Goal: Task Accomplishment & Management: Use online tool/utility

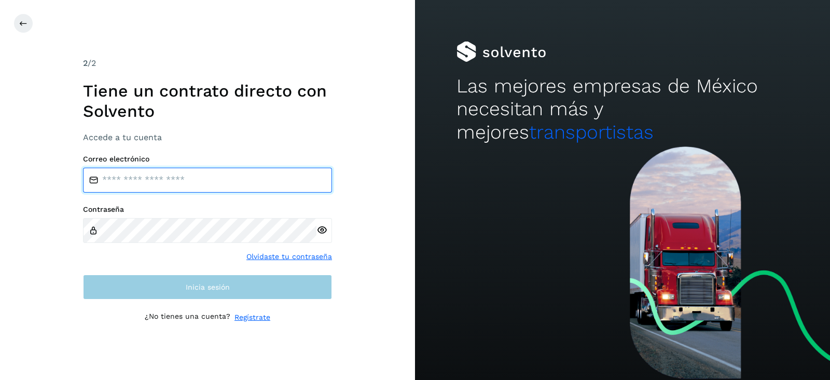
type input "**********"
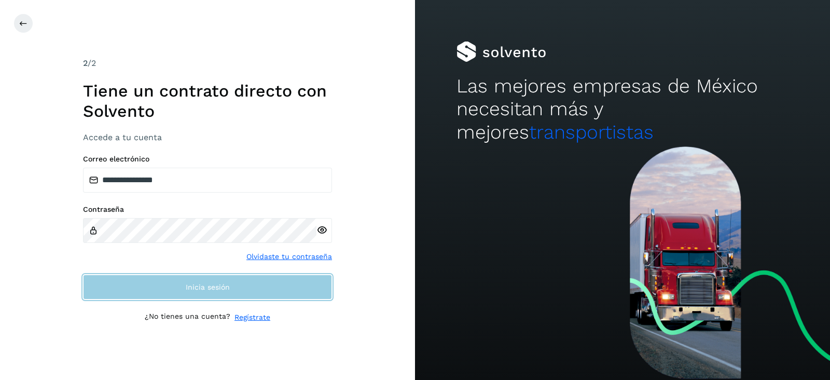
click at [179, 284] on button "Inicia sesión" at bounding box center [207, 286] width 249 height 25
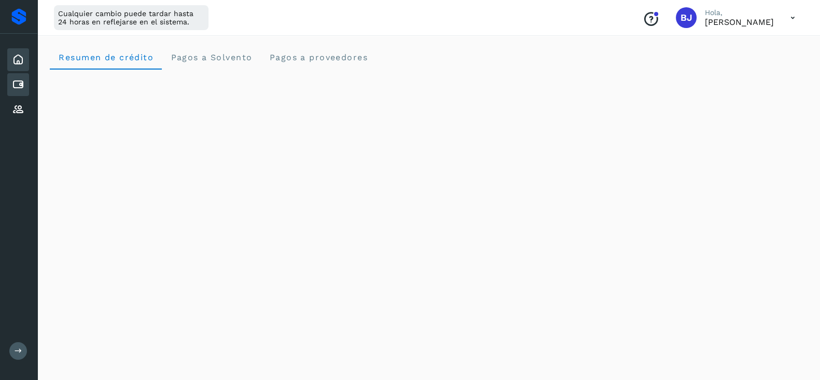
click at [12, 85] on icon at bounding box center [18, 84] width 12 height 12
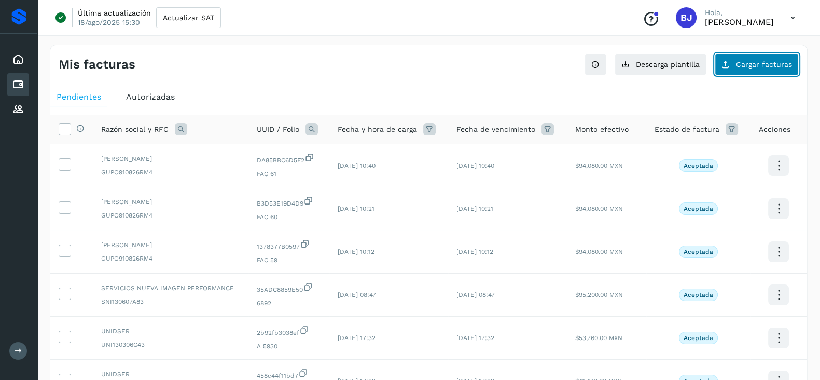
click at [744, 61] on button "Cargar facturas" at bounding box center [756, 64] width 84 height 22
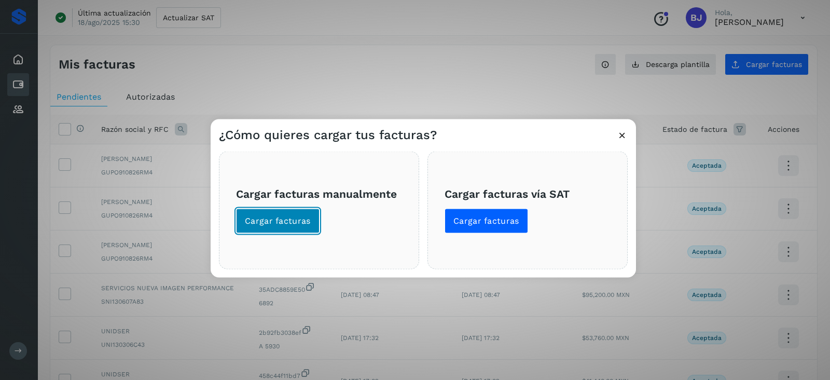
click at [305, 214] on button "Cargar facturas" at bounding box center [277, 220] width 83 height 25
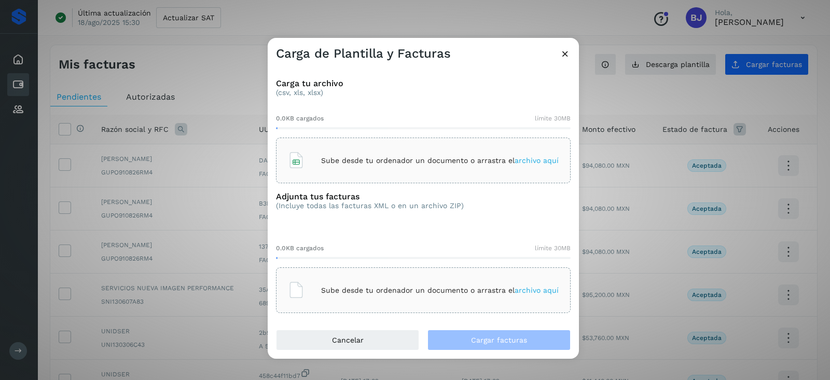
click at [386, 159] on p "Sube desde tu ordenador un documento o arrastra el archivo aquí" at bounding box center [439, 160] width 237 height 9
click at [412, 297] on div "Sube desde tu ordenador un documento o arrastra el archivo aquí" at bounding box center [423, 290] width 271 height 28
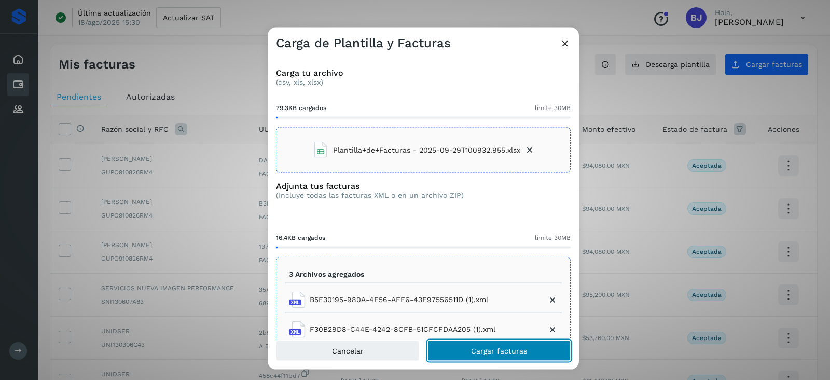
click at [506, 357] on button "Cargar facturas" at bounding box center [498, 350] width 143 height 21
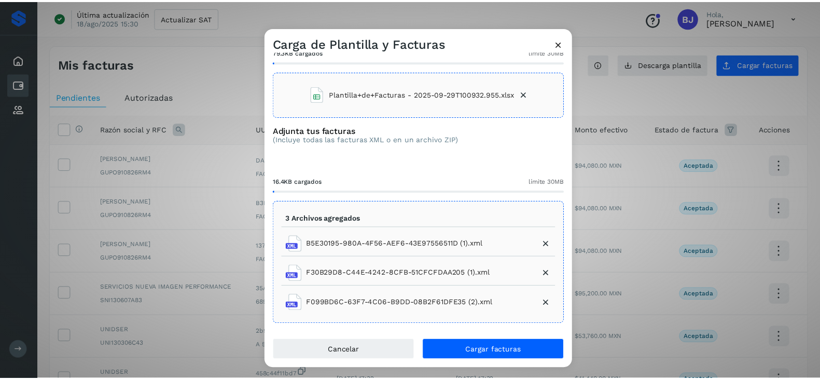
scroll to position [10, 0]
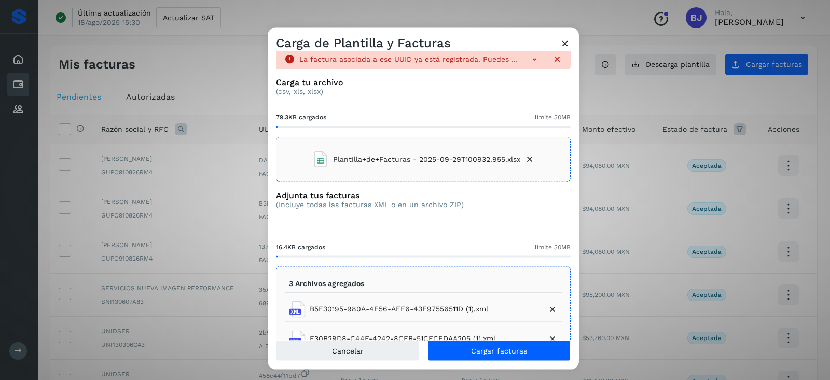
click at [568, 38] on icon at bounding box center [564, 43] width 11 height 11
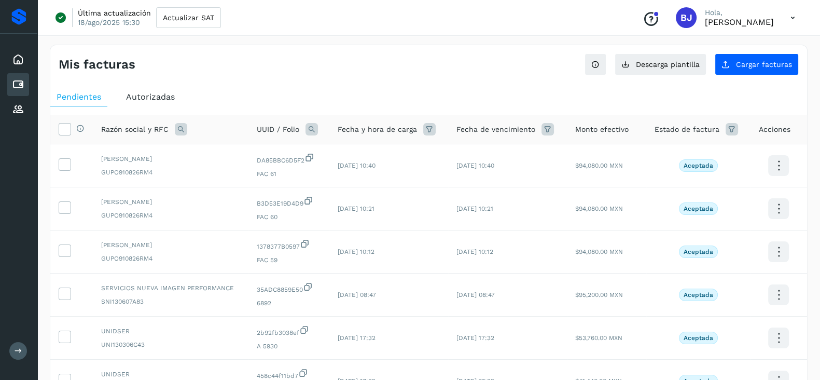
click at [176, 134] on icon at bounding box center [181, 129] width 12 height 12
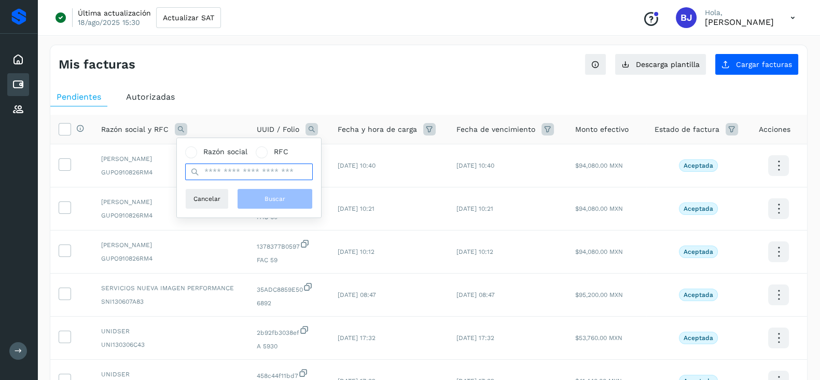
click at [238, 175] on input "text" at bounding box center [249, 171] width 128 height 17
paste input "**********"
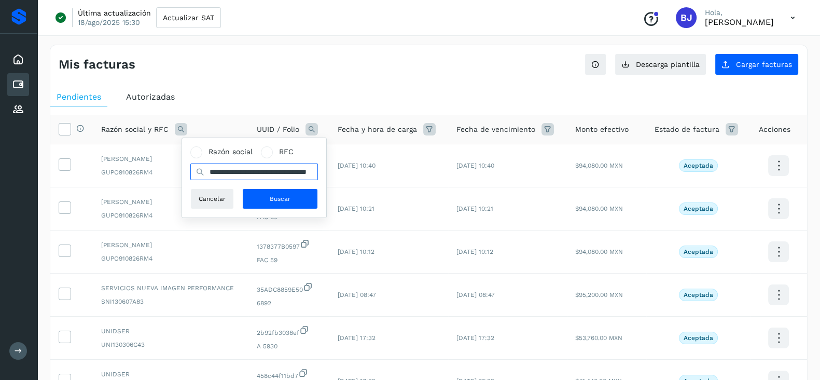
scroll to position [0, 55]
type input "**********"
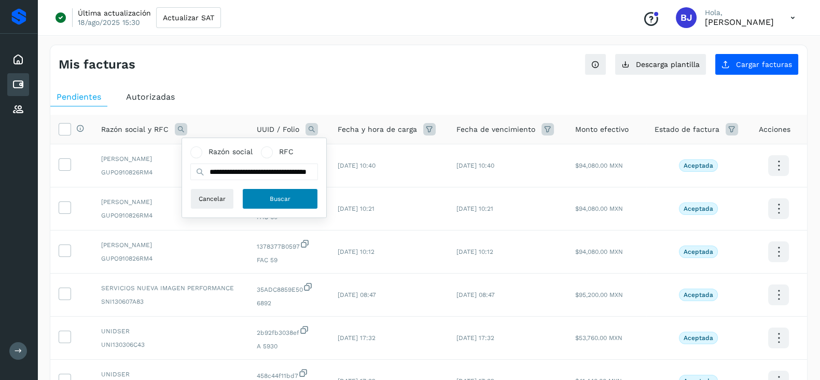
click at [280, 190] on button "Buscar" at bounding box center [280, 198] width 76 height 21
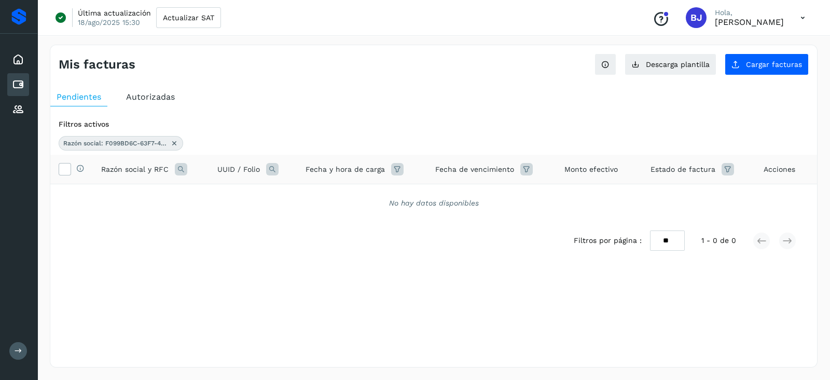
click at [151, 145] on span "Razón social: F099BD6C-63F7-4C06-B9DD-08B2F61DFE35" at bounding box center [115, 142] width 104 height 9
click at [179, 148] on div "Razón social: F099BD6C-63F7-4C06-B9DD-08B2F61DFE35" at bounding box center [121, 143] width 124 height 15
click at [176, 144] on icon at bounding box center [174, 143] width 8 height 8
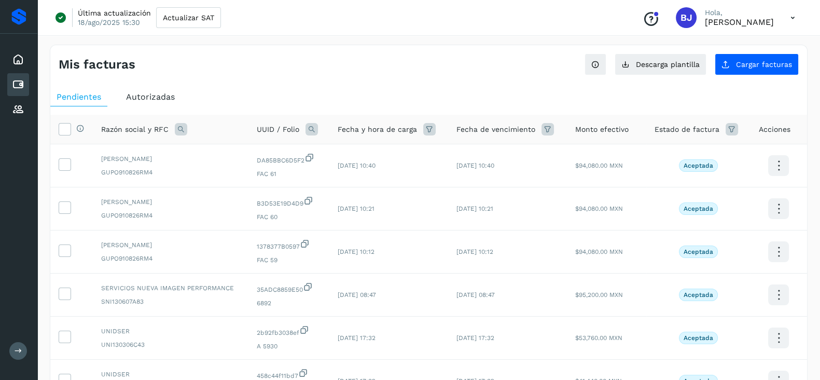
click at [181, 133] on icon at bounding box center [181, 129] width 12 height 12
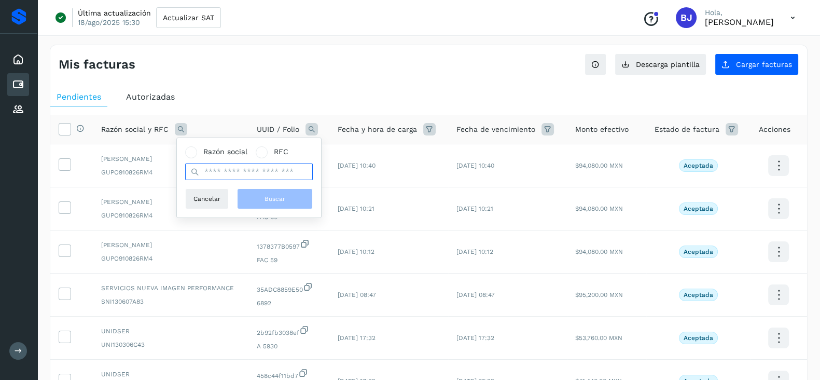
click at [220, 179] on input "text" at bounding box center [249, 171] width 128 height 17
paste input "**********"
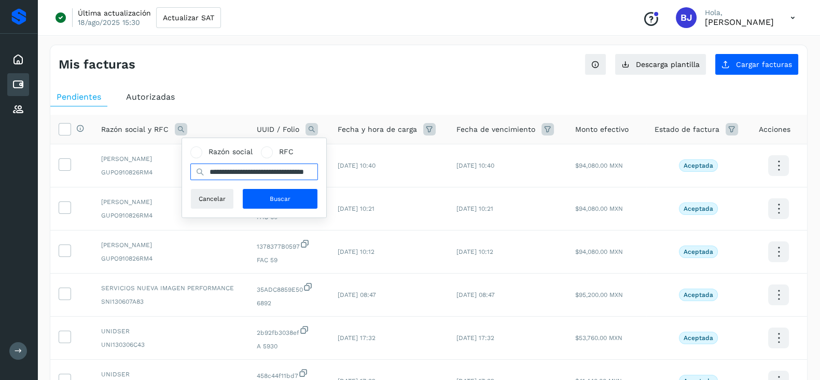
scroll to position [0, 52]
type input "**********"
click at [266, 206] on button "Buscar" at bounding box center [280, 198] width 76 height 21
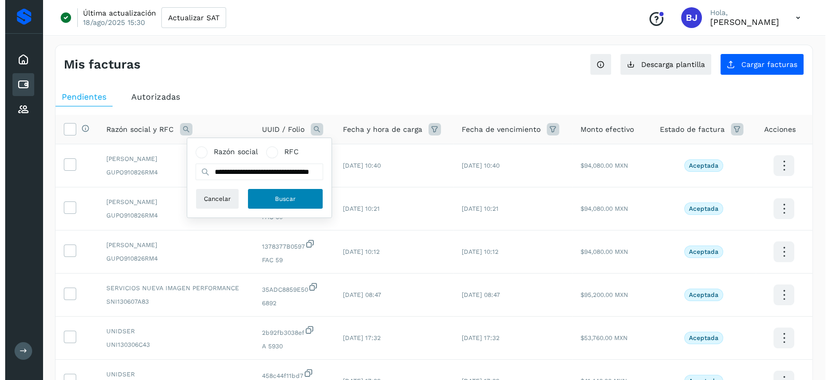
scroll to position [0, 0]
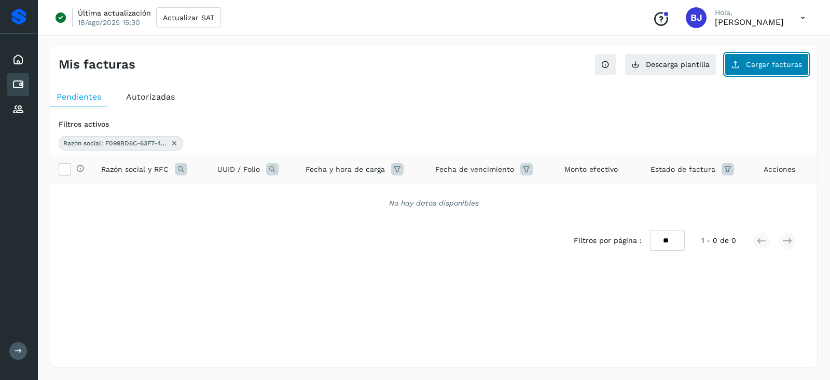
click at [736, 64] on icon at bounding box center [735, 64] width 8 height 8
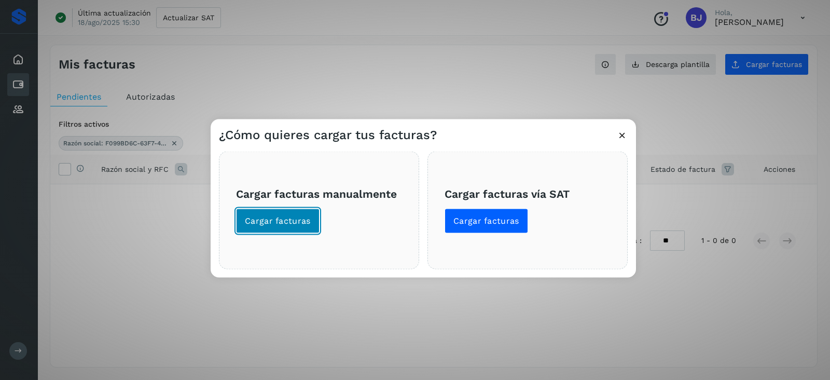
click at [301, 229] on button "Cargar facturas" at bounding box center [277, 220] width 83 height 25
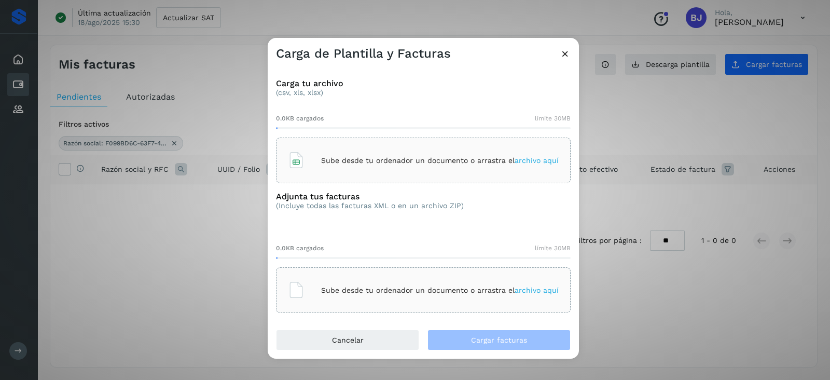
click at [327, 161] on p "Sube desde tu ordenador un documento o arrastra el archivo aquí" at bounding box center [439, 160] width 237 height 9
click at [473, 279] on div "Sube desde tu ordenador un documento o arrastra el archivo aquí" at bounding box center [423, 290] width 271 height 28
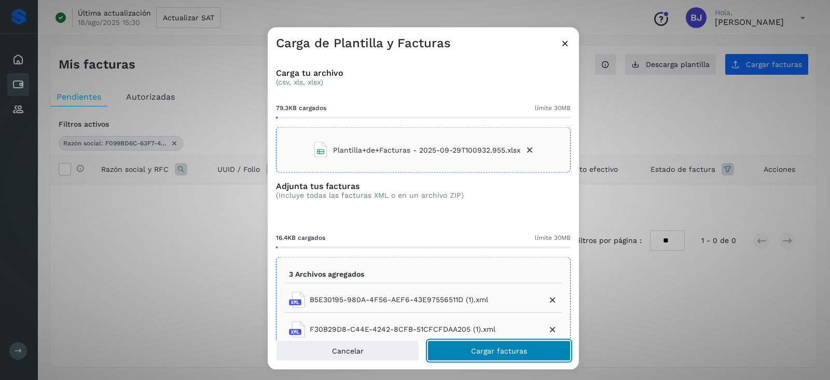
click at [463, 343] on button "Cargar facturas" at bounding box center [498, 350] width 143 height 21
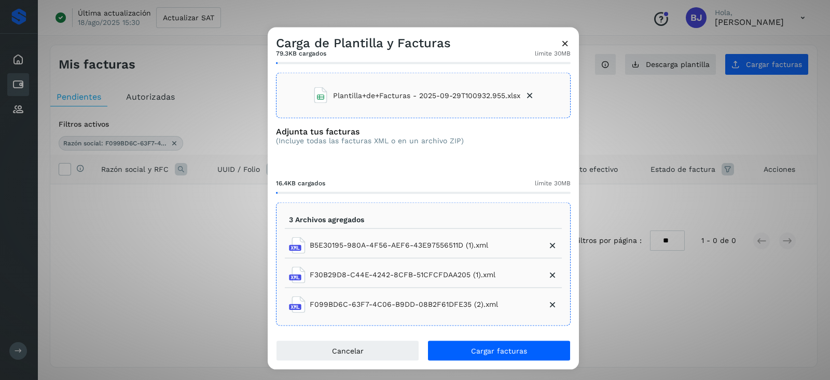
scroll to position [75, 0]
click at [547, 247] on icon at bounding box center [552, 243] width 10 height 10
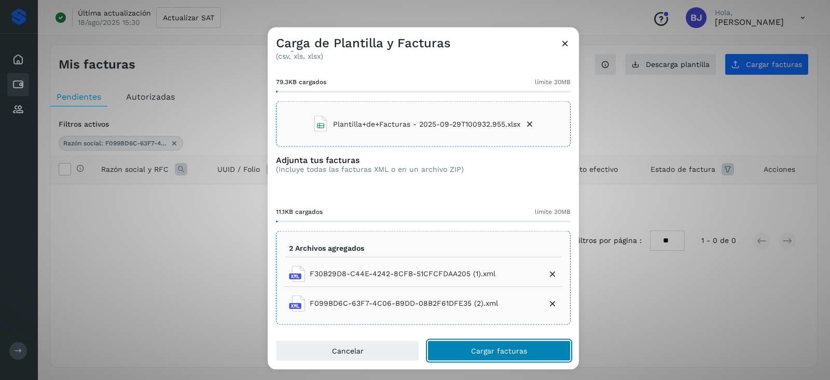
click at [494, 351] on span "Cargar facturas" at bounding box center [499, 349] width 56 height 7
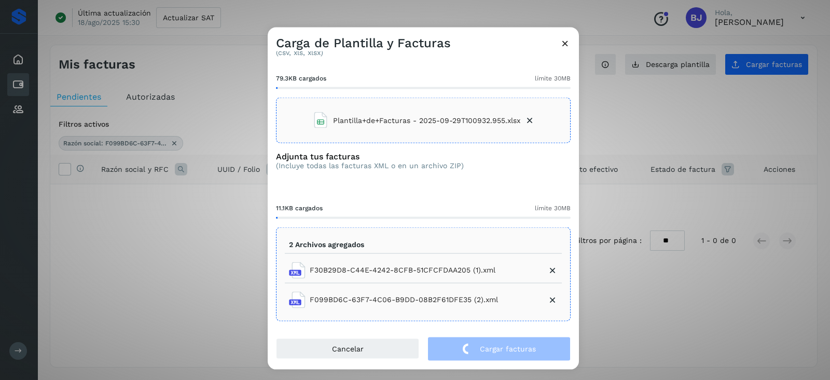
scroll to position [45, 0]
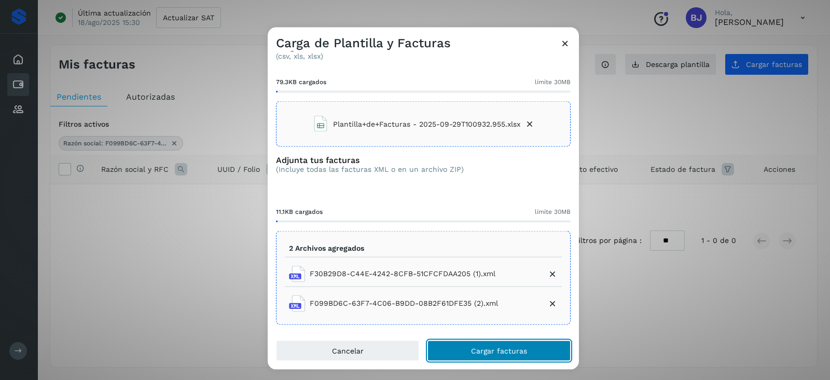
click at [508, 355] on button "Cargar facturas" at bounding box center [498, 350] width 143 height 21
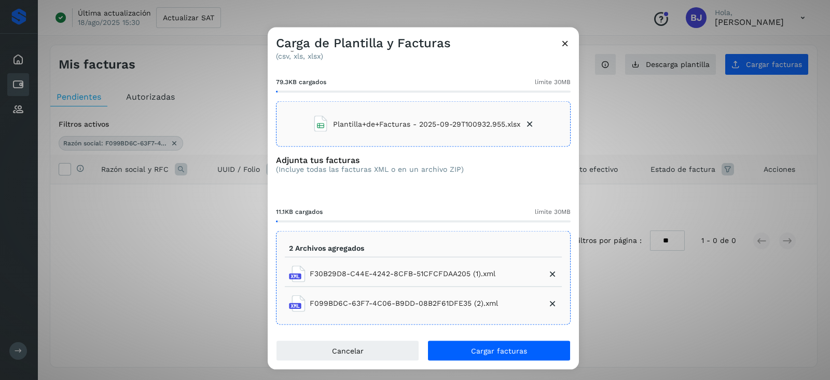
click at [547, 270] on icon at bounding box center [552, 273] width 10 height 10
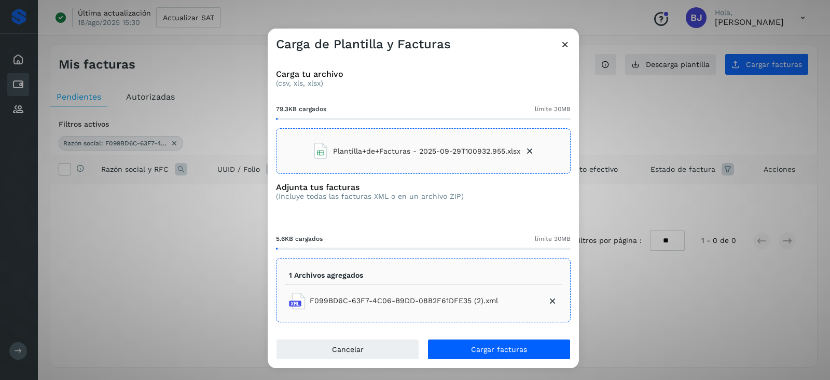
scroll to position [0, 0]
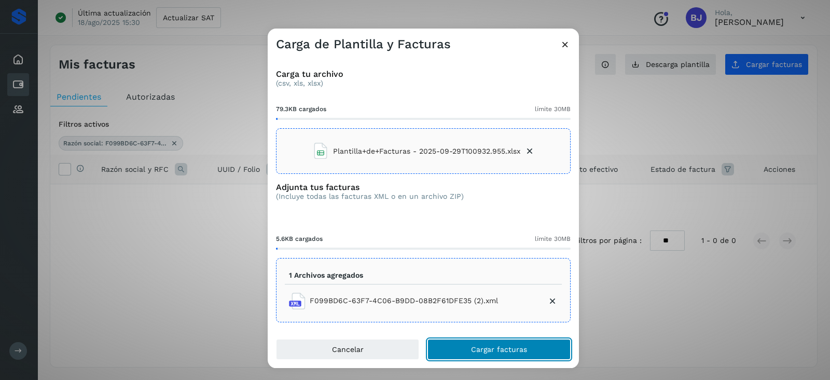
click at [513, 355] on button "Cargar facturas" at bounding box center [498, 349] width 143 height 21
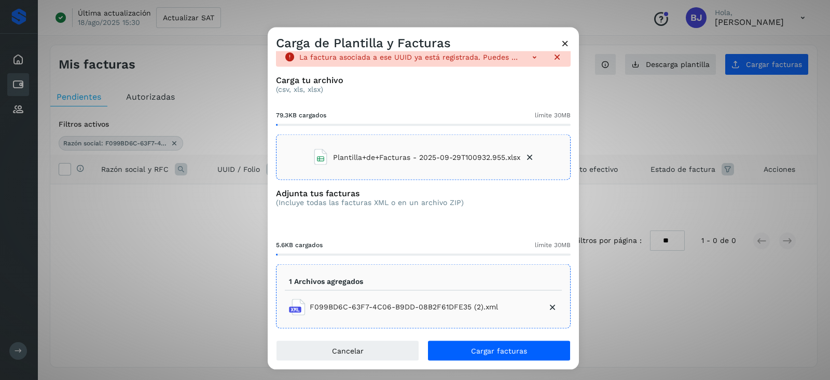
scroll to position [15, 0]
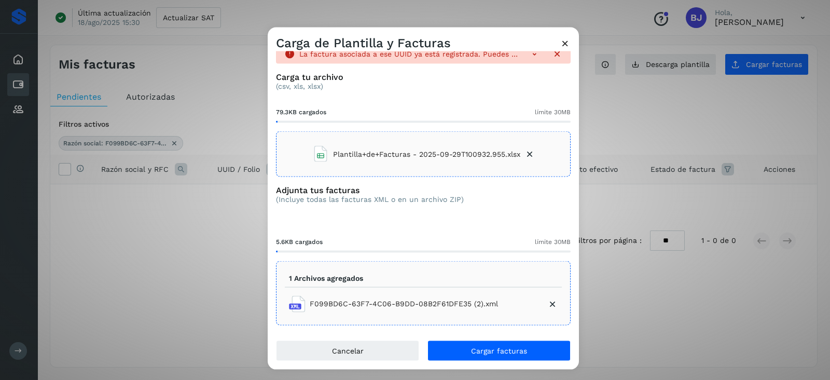
click at [547, 303] on icon at bounding box center [552, 303] width 10 height 10
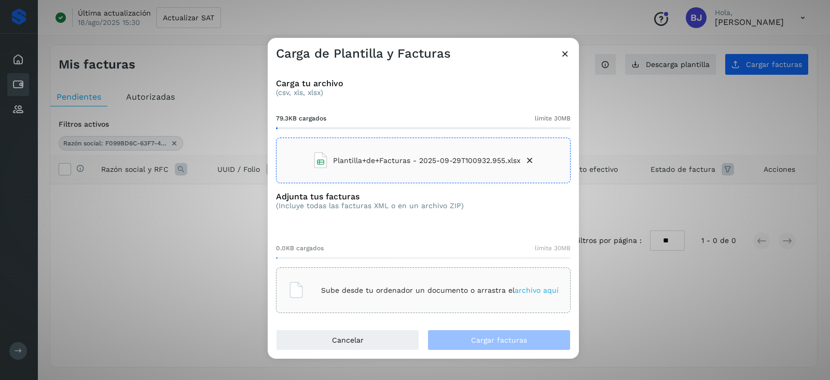
scroll to position [0, 0]
click at [489, 295] on div "Sube desde tu ordenador un documento o arrastra el archivo aquí" at bounding box center [423, 290] width 271 height 28
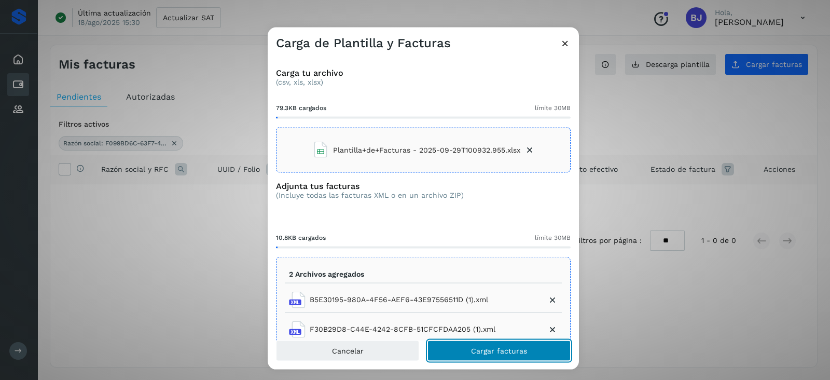
click at [511, 354] on button "Cargar facturas" at bounding box center [498, 350] width 143 height 21
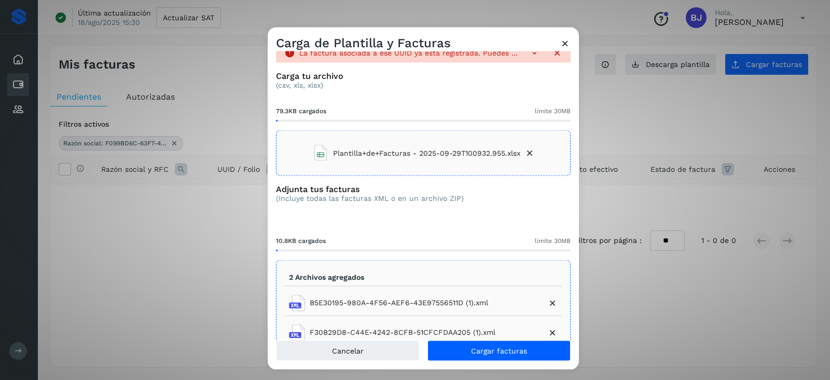
scroll to position [45, 0]
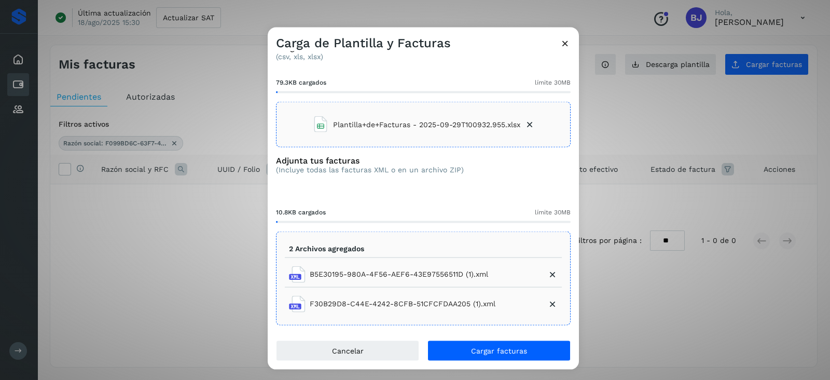
click at [547, 299] on icon at bounding box center [552, 303] width 10 height 10
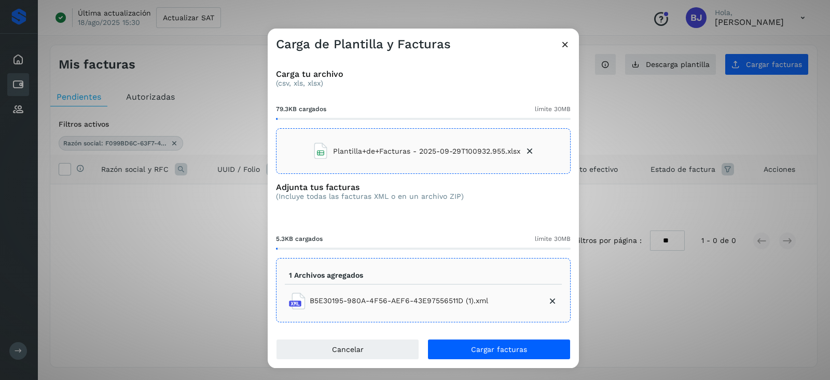
scroll to position [0, 0]
click at [554, 302] on icon at bounding box center [552, 301] width 10 height 10
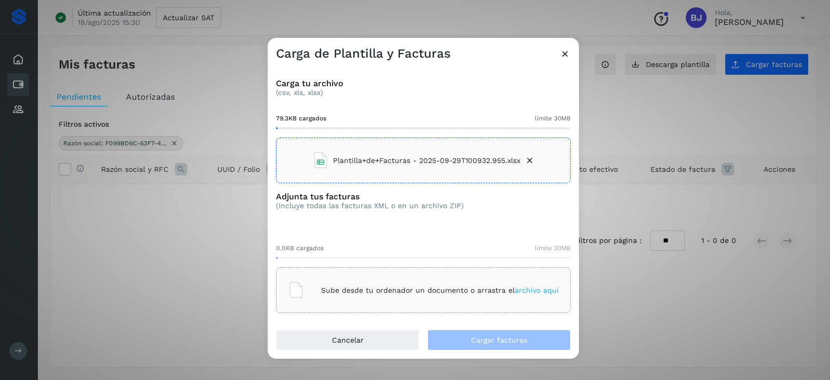
click at [507, 293] on p "Sube desde tu ordenador un documento o arrastra el archivo aquí" at bounding box center [439, 290] width 237 height 9
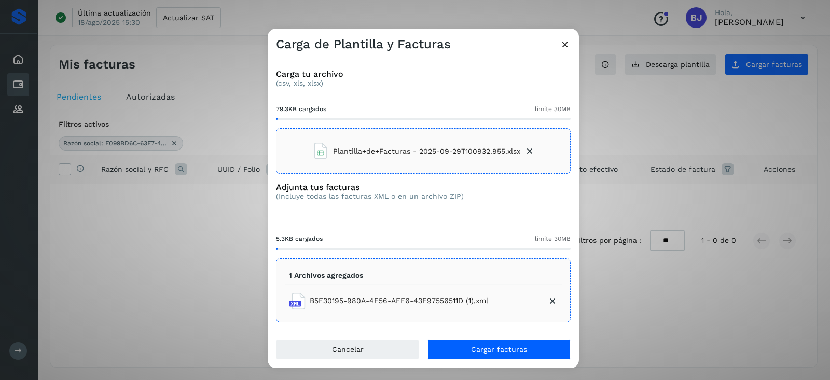
click at [564, 40] on icon at bounding box center [564, 44] width 11 height 11
